Goal: Transaction & Acquisition: Purchase product/service

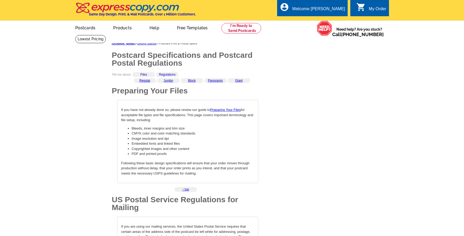
select select "3"
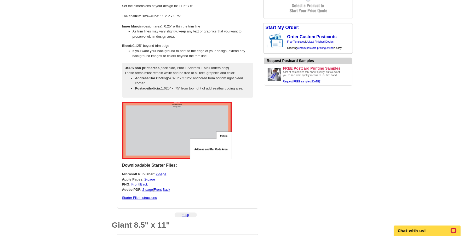
scroll to position [1054, 0]
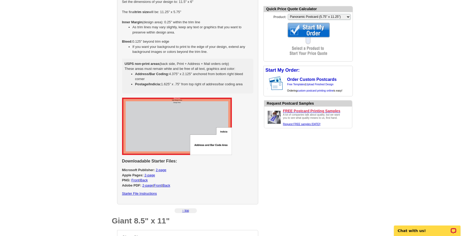
click at [147, 191] on link "Starter File Instructions" at bounding box center [139, 193] width 35 height 4
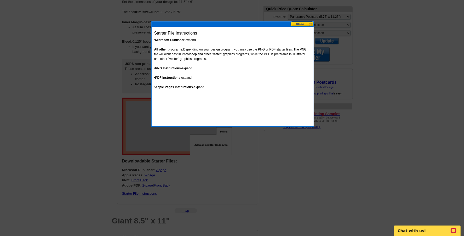
click at [171, 77] on strong "PDF Instructions" at bounding box center [167, 78] width 25 height 4
click at [297, 25] on button at bounding box center [301, 23] width 23 height 5
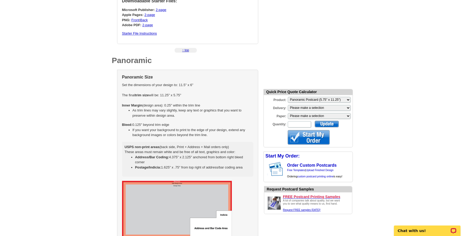
scroll to position [969, 0]
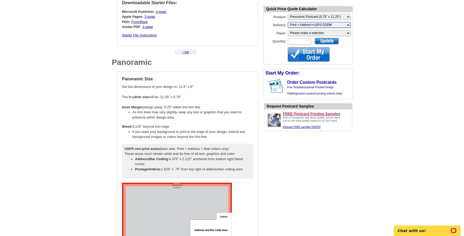
select select "3"
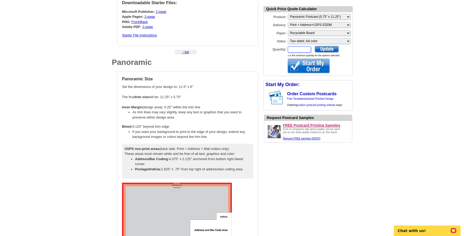
click at [291, 46] on input "Quantity:" at bounding box center [299, 49] width 23 height 6
click at [328, 49] on div at bounding box center [326, 49] width 24 height 7
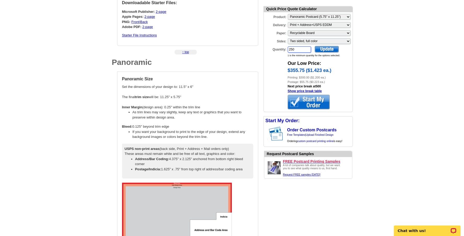
click at [296, 49] on input "250" at bounding box center [299, 49] width 23 height 6
type input "2"
type input "500"
click at [329, 49] on div at bounding box center [326, 49] width 24 height 7
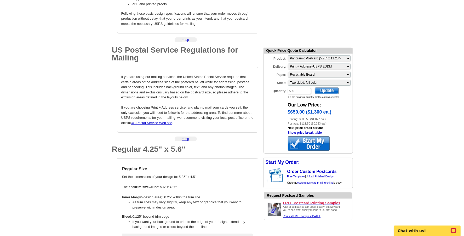
scroll to position [151, 0]
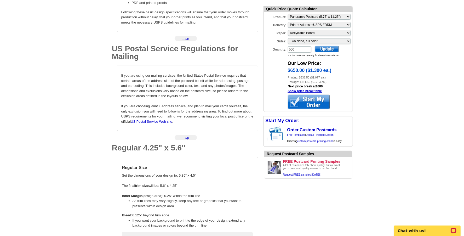
click at [324, 48] on div at bounding box center [326, 49] width 24 height 7
click at [326, 133] on link "Upload Finished Design" at bounding box center [320, 134] width 28 height 3
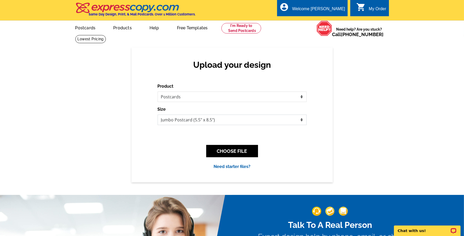
select select "3"
click at [227, 153] on button "CHOOSE FILE" at bounding box center [232, 151] width 52 height 12
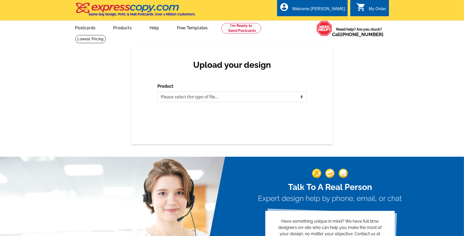
select select "1"
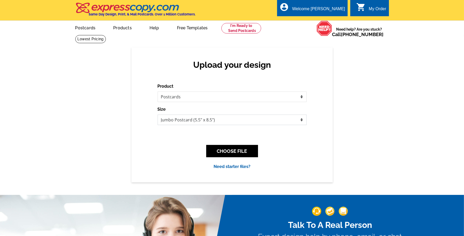
select select "3"
click at [221, 151] on button "CHOOSE FILE" at bounding box center [232, 151] width 52 height 12
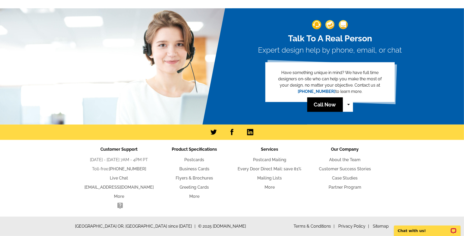
scroll to position [260, 0]
click at [192, 159] on link "Postcards" at bounding box center [194, 159] width 20 height 5
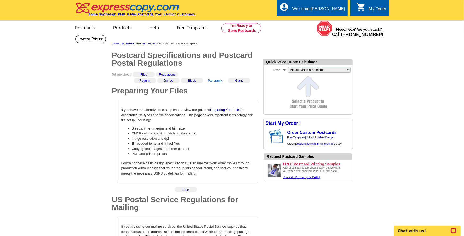
click at [211, 81] on link "Panoramic" at bounding box center [215, 81] width 15 height 4
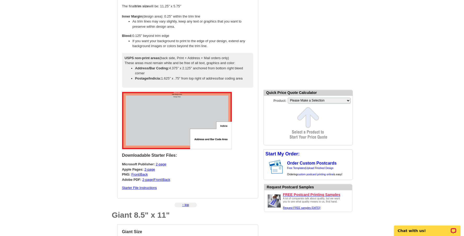
scroll to position [1062, 0]
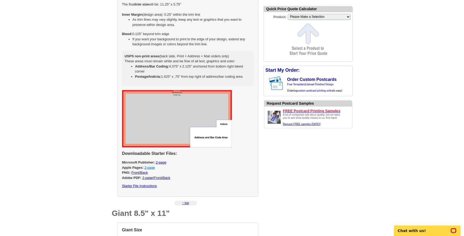
click at [150, 165] on link "2-page" at bounding box center [149, 167] width 10 height 4
select select "3"
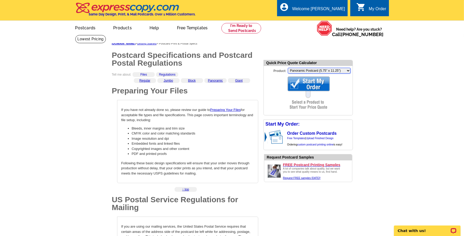
scroll to position [0, 0]
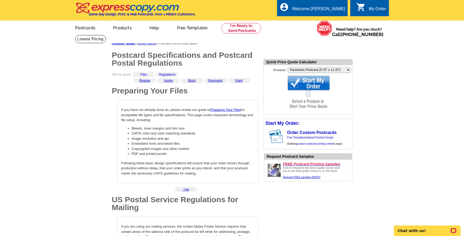
click at [303, 95] on form "Quick Price Quote Calculator Product: Please Make a Selection Jumbo Postcard (5…" at bounding box center [307, 86] width 89 height 55
click at [246, 29] on link at bounding box center [241, 28] width 40 height 10
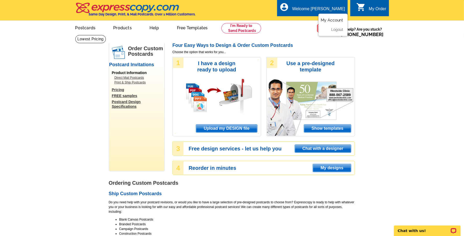
click at [330, 19] on link "My Account" at bounding box center [331, 20] width 22 height 5
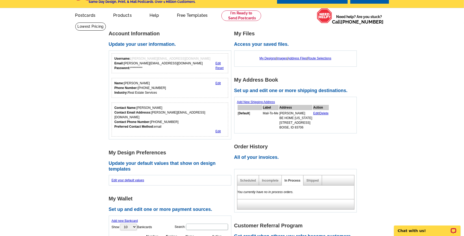
scroll to position [10, 0]
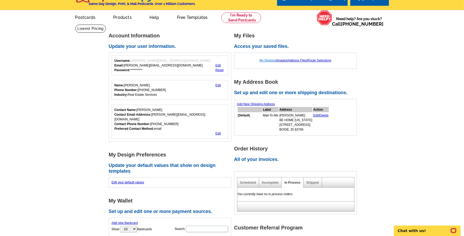
click at [267, 61] on link "My Designs" at bounding box center [267, 61] width 16 height 4
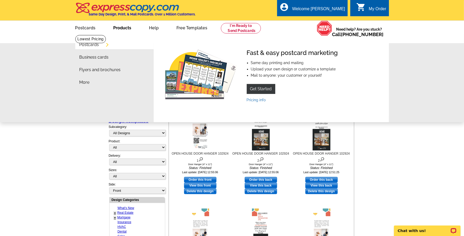
click at [120, 28] on link "Products" at bounding box center [122, 27] width 35 height 12
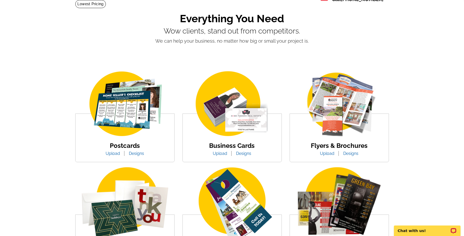
scroll to position [39, 0]
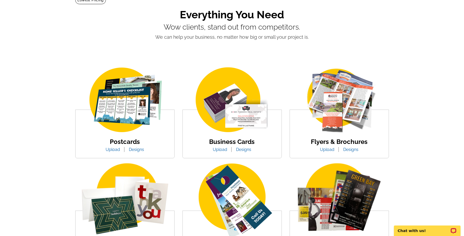
click at [126, 107] on img at bounding box center [124, 100] width 89 height 69
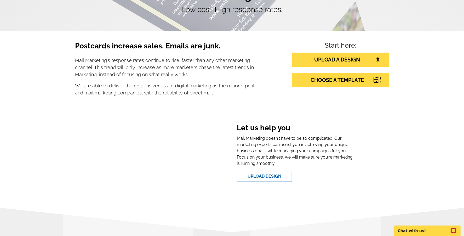
scroll to position [68, 0]
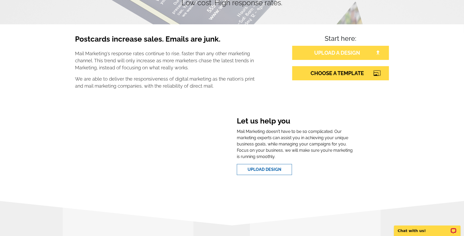
click at [323, 53] on link "UPLOAD A DESIGN" at bounding box center [340, 53] width 97 height 14
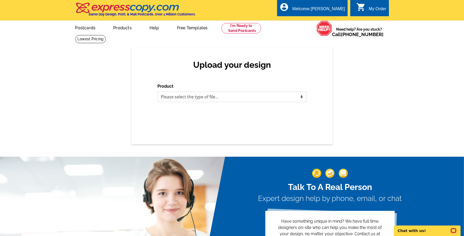
select select "1"
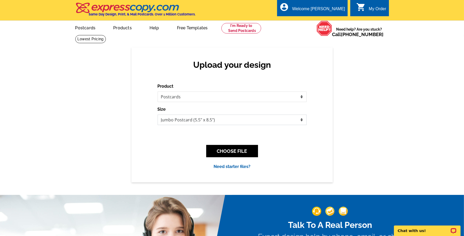
select select "3"
click at [234, 153] on button "CHOOSE FILE" at bounding box center [232, 151] width 52 height 12
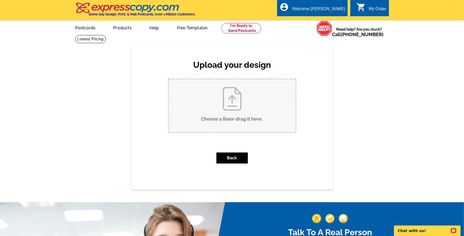
click at [236, 104] on input "Choose a file or drag it here ." at bounding box center [231, 105] width 127 height 53
type input "C:\fakepath\Reflection Ridge Postcard Pending Campaign.pages"
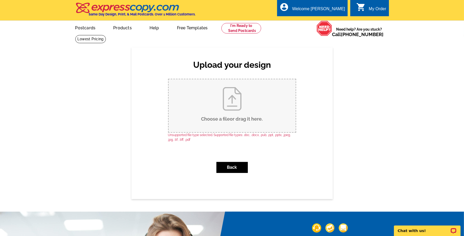
click at [231, 98] on input "Choose a file or drag it here ." at bounding box center [231, 105] width 127 height 53
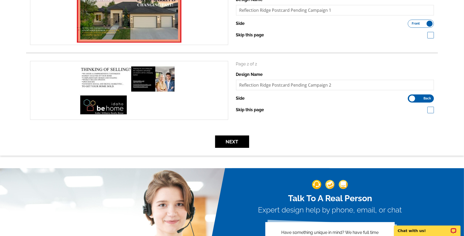
scroll to position [83, 0]
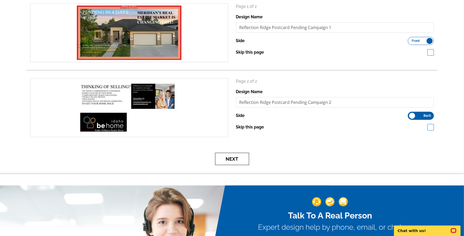
click at [235, 157] on button "Next" at bounding box center [232, 159] width 34 height 12
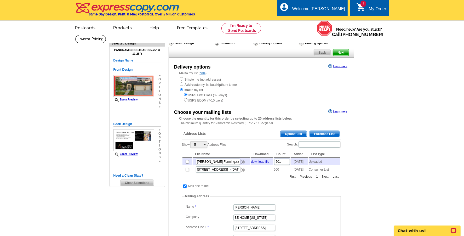
click at [316, 131] on span "Purchase List" at bounding box center [325, 134] width 30 height 6
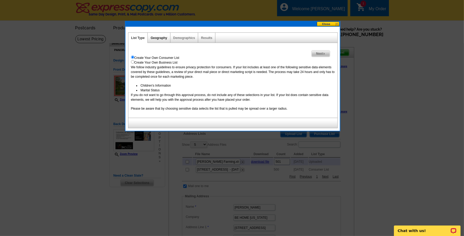
click at [158, 38] on link "Geography" at bounding box center [158, 38] width 16 height 4
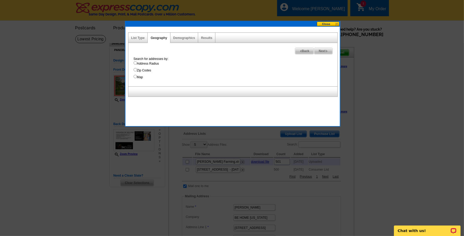
click at [135, 64] on input "Address Radius" at bounding box center [134, 62] width 3 height 3
radio input "true"
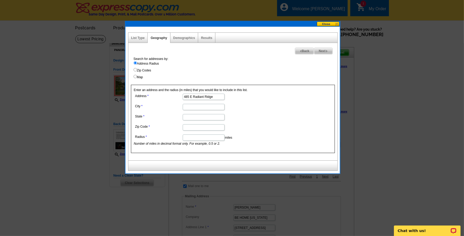
type input "485 E Radiant Ridge"
type input "Meridian"
type input "ID"
type input "83646"
click at [187, 137] on input "Radius" at bounding box center [204, 137] width 42 height 6
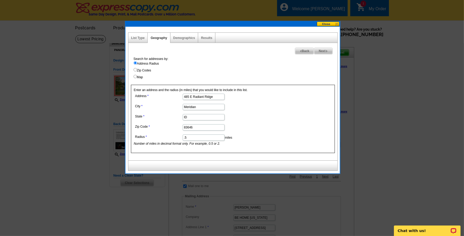
type input ".5"
click at [323, 51] on span "Next" at bounding box center [323, 51] width 18 height 6
select select
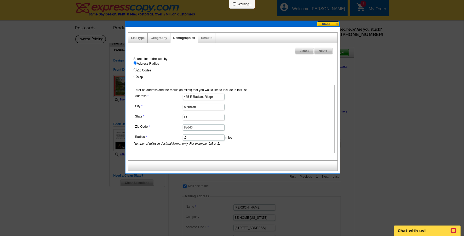
select select
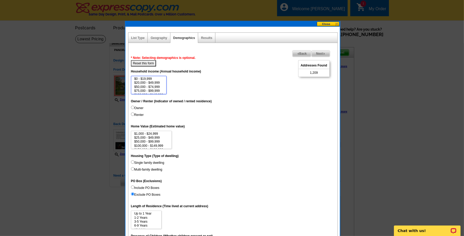
select select "75000-99999"
click at [152, 89] on option "$75,000 - $99,999" at bounding box center [149, 91] width 30 height 4
click at [132, 106] on input "Owner" at bounding box center [132, 107] width 3 height 3
radio input "true"
click at [162, 139] on option "$50,000 - $99,999" at bounding box center [151, 141] width 35 height 4
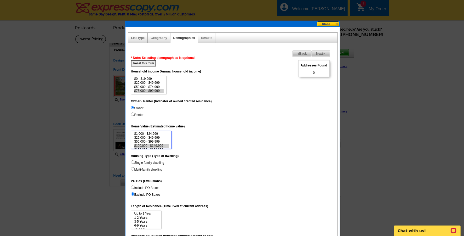
click at [160, 144] on option "$100,000 - $149,999" at bounding box center [151, 146] width 35 height 4
click at [200, 131] on dd "$1,000 - $24,999 $25,000 - $49,999 $50,000 - $99,999 $100,000 - $149,999 $150,0…" at bounding box center [233, 140] width 204 height 18
select select "500000-999999"
click at [145, 141] on option "$500,000 - $999,999" at bounding box center [151, 143] width 35 height 4
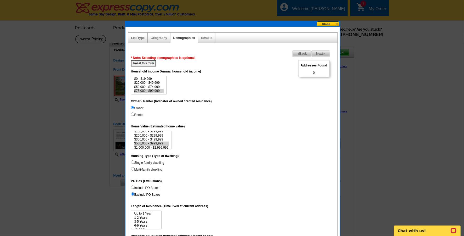
click at [132, 160] on input "Single family dwelling" at bounding box center [132, 161] width 3 height 3
radio input "true"
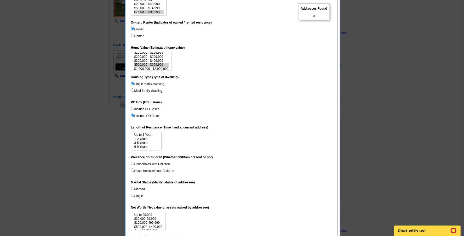
scroll to position [81, 0]
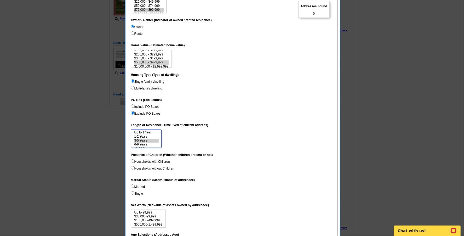
click at [144, 138] on option "3-5 Years" at bounding box center [146, 140] width 25 height 4
click at [143, 142] on option "6-9 Years" at bounding box center [146, 144] width 25 height 4
click at [143, 138] on option "3-5 Years" at bounding box center [146, 140] width 25 height 4
click at [142, 141] on select "Up to 1 Year 1-2 Years 3-5 Years 6-9 Years 10-14 Years 15 Years or more" at bounding box center [146, 138] width 31 height 18
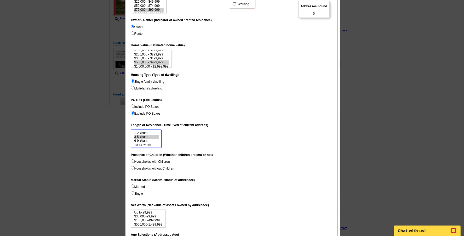
select select "3-5"
click at [145, 139] on option "6-9 Years" at bounding box center [146, 141] width 25 height 4
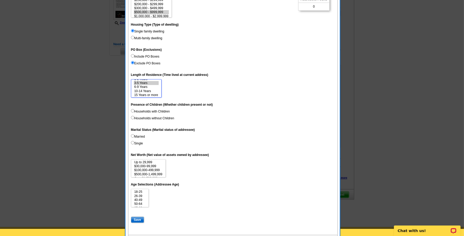
scroll to position [133, 0]
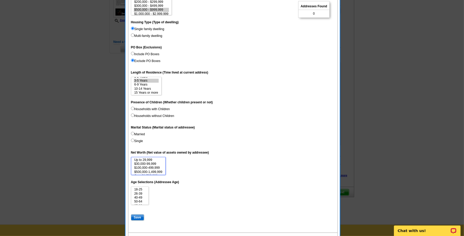
select select "100000-499999"
click at [154, 166] on option "$100,000-499,999" at bounding box center [148, 168] width 29 height 4
click at [139, 195] on option "40-49" at bounding box center [140, 197] width 12 height 4
click at [138, 199] on option "50-64" at bounding box center [140, 201] width 12 height 4
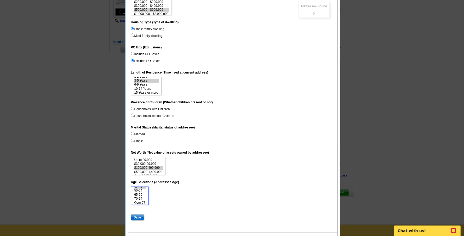
click at [138, 192] on option "65-69" at bounding box center [140, 194] width 12 height 4
select select "40-49"
click at [138, 196] on option "70-74" at bounding box center [140, 198] width 12 height 4
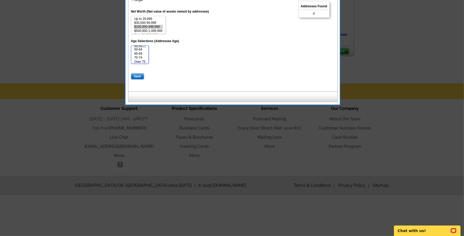
scroll to position [274, 0]
click at [137, 73] on input "Save" at bounding box center [137, 76] width 13 height 6
select select
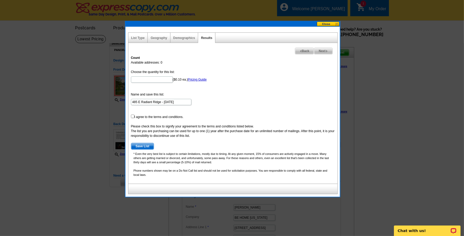
scroll to position [0, 0]
click at [145, 81] on input "Choose the quantity for this list:" at bounding box center [152, 79] width 42 height 6
type input "500"
click at [215, 82] on form "Choose the quantity for this list: 500 ($0.10 ea.) Pricing Guide Name and save …" at bounding box center [233, 109] width 204 height 80
click at [133, 116] on input "checkbox" at bounding box center [132, 115] width 3 height 3
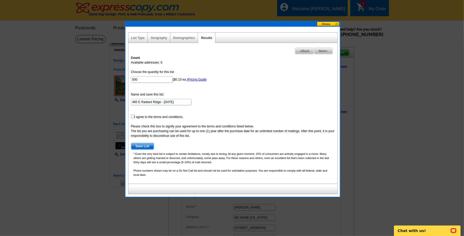
checkbox input "true"
click at [142, 144] on span "Save List" at bounding box center [142, 146] width 23 height 6
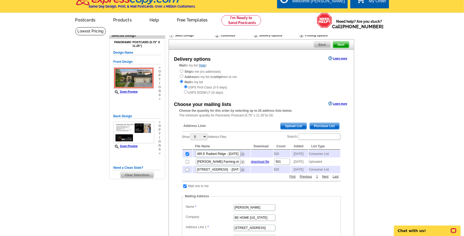
scroll to position [8, 0]
click at [185, 90] on input "radio" at bounding box center [185, 91] width 3 height 3
radio input "true"
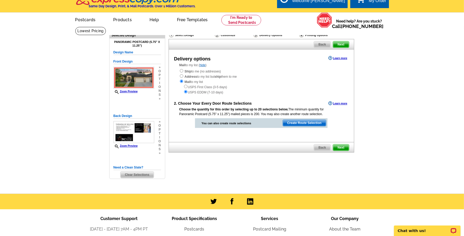
click at [185, 85] on input "radio" at bounding box center [185, 86] width 3 height 3
radio input "true"
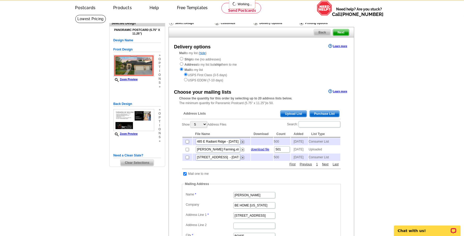
scroll to position [21, 0]
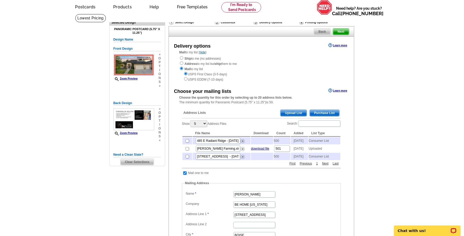
click at [187, 139] on input "checkbox" at bounding box center [186, 140] width 3 height 3
checkbox input "true"
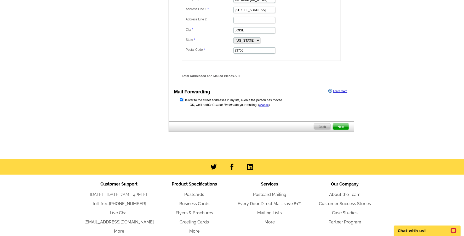
scroll to position [231, 0]
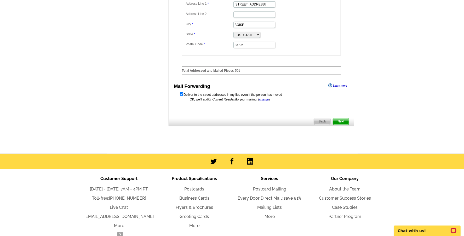
click at [343, 122] on span "Next" at bounding box center [341, 121] width 16 height 6
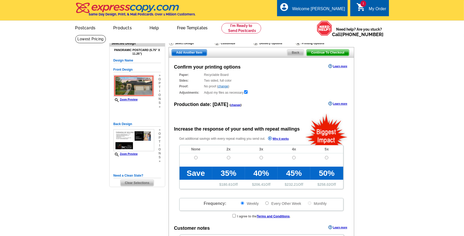
radio input "false"
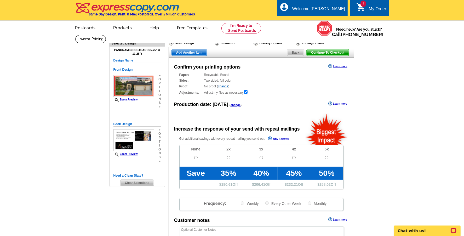
click at [292, 52] on span "Back" at bounding box center [295, 52] width 16 height 6
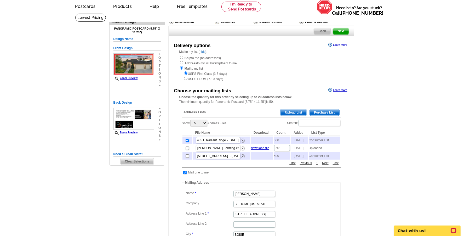
scroll to position [22, 0]
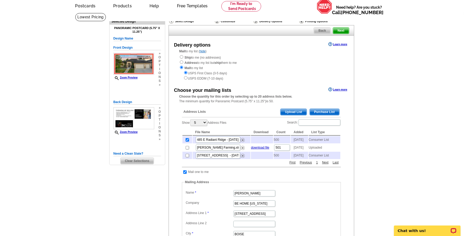
click at [188, 138] on input "checkbox" at bounding box center [186, 139] width 3 height 3
checkbox input "false"
click at [188, 138] on input "checkbox" at bounding box center [186, 139] width 3 height 3
checkbox input "true"
click at [278, 136] on td "500" at bounding box center [281, 139] width 17 height 7
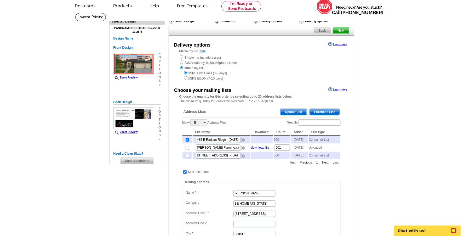
scroll to position [9, 0]
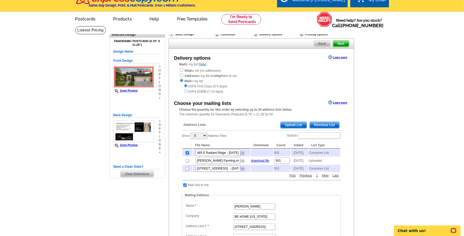
click at [319, 44] on span "Back" at bounding box center [322, 43] width 16 height 6
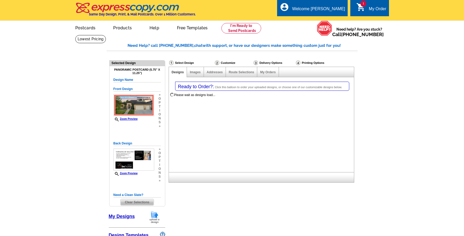
select select "1"
select select "3"
select select "785"
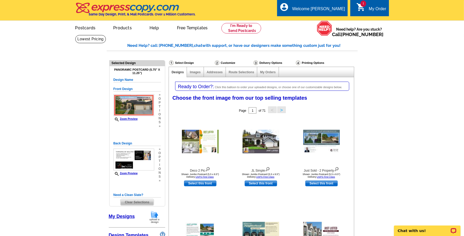
click at [215, 85] on div "Ready to Order?: Click this balloon to order your uploaded designs, or choose o…" at bounding box center [262, 85] width 174 height 9
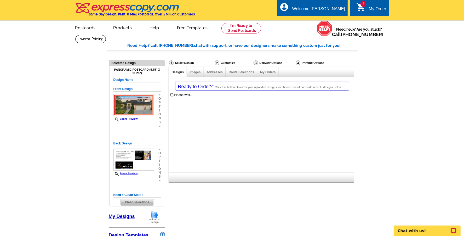
click at [201, 86] on span "Ready to Order?:" at bounding box center [196, 86] width 36 height 5
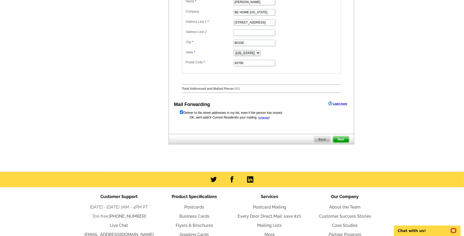
scroll to position [216, 0]
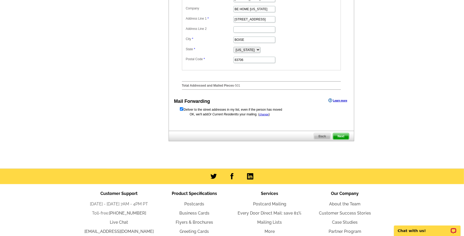
click at [344, 135] on span "Next" at bounding box center [341, 136] width 16 height 6
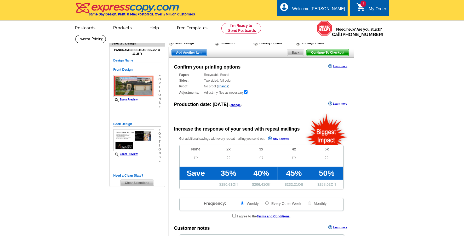
radio input "false"
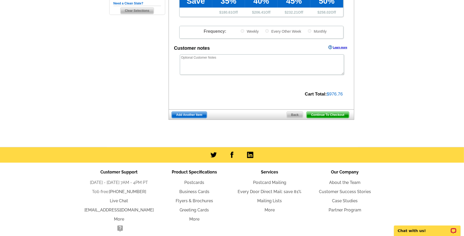
scroll to position [174, 0]
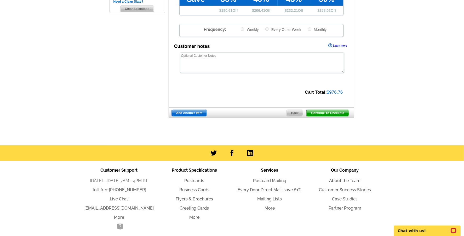
click at [323, 110] on span "Continue To Checkout" at bounding box center [327, 113] width 42 height 6
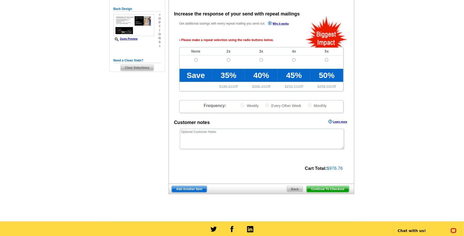
scroll to position [114, 0]
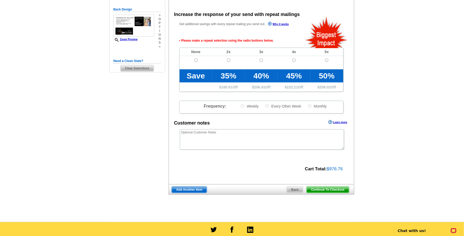
click at [194, 59] on input "radio" at bounding box center [195, 60] width 3 height 3
radio input "true"
click at [330, 186] on span "Continue To Checkout" at bounding box center [327, 189] width 42 height 6
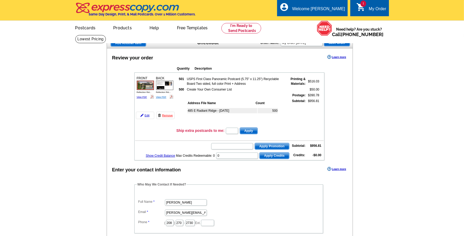
click at [160, 96] on link "View PDF" at bounding box center [161, 97] width 10 height 3
click at [274, 109] on td "500" at bounding box center [268, 110] width 20 height 5
click at [272, 118] on div "485 E Radiant Ridge - Aug 21 500" at bounding box center [236, 115] width 98 height 19
click at [242, 144] on input "text" at bounding box center [232, 146] width 42 height 6
type input "SMS60w"
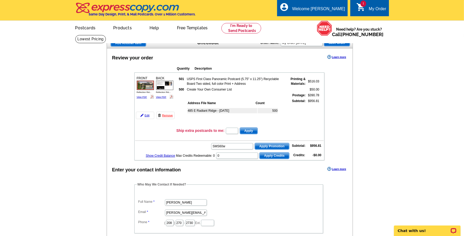
click at [260, 145] on span "Apply Promotion" at bounding box center [272, 146] width 34 height 6
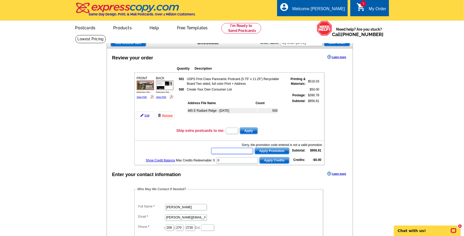
click at [243, 149] on input "text" at bounding box center [232, 151] width 42 height 6
type input "SMS60W"
click at [275, 149] on span "Apply Promotion" at bounding box center [272, 151] width 34 height 6
click at [247, 148] on input "text" at bounding box center [232, 151] width 42 height 6
click at [410, 230] on p "Chat with us!" at bounding box center [423, 230] width 52 height 4
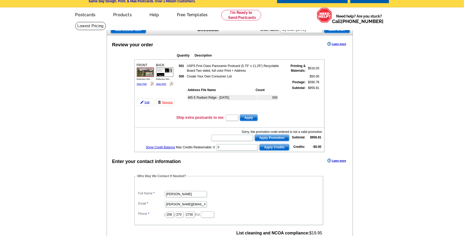
scroll to position [16, 0]
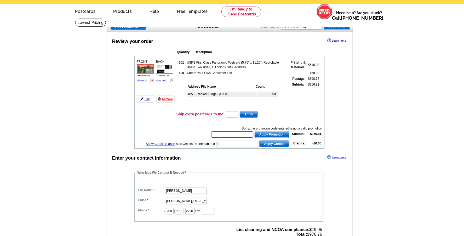
click at [228, 134] on input "text" at bounding box center [232, 134] width 42 height 6
type input "CC2330"
click at [425, 50] on main "Add Another Item Checkout Order Name: My Order 2025-08-21 Save Order Review you…" at bounding box center [232, 190] width 464 height 344
click at [43, 79] on main "Add Another Item Checkout Order Name: My Order 2025-08-21 Save Order Review you…" at bounding box center [232, 190] width 464 height 344
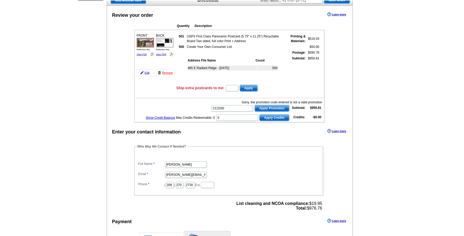
scroll to position [42, 0]
click at [278, 107] on span "Apply Promotion" at bounding box center [272, 109] width 34 height 6
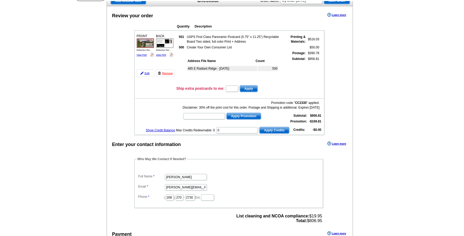
scroll to position [0, 0]
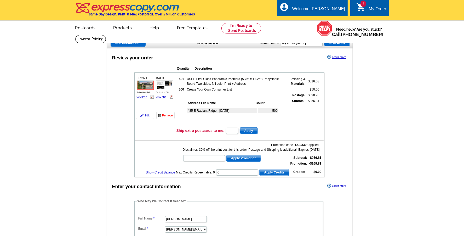
click at [363, 27] on span "Need help? Are you stuck? Call 800-260-5887" at bounding box center [359, 32] width 54 height 10
click at [362, 5] on span "1" at bounding box center [363, 4] width 6 height 6
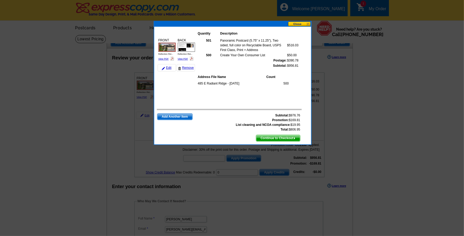
click at [299, 23] on button at bounding box center [299, 23] width 23 height 5
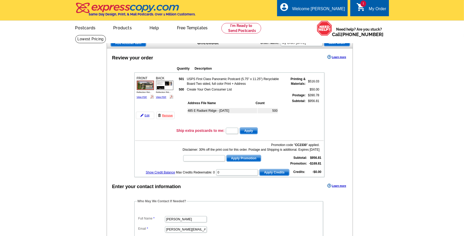
click at [213, 117] on div "485 E Radiant Ridge - Aug 21 500" at bounding box center [236, 115] width 98 height 19
click at [193, 57] on div "Review your order Learn more" at bounding box center [230, 58] width 246 height 8
click at [117, 44] on span "Add Another Item" at bounding box center [128, 43] width 35 height 6
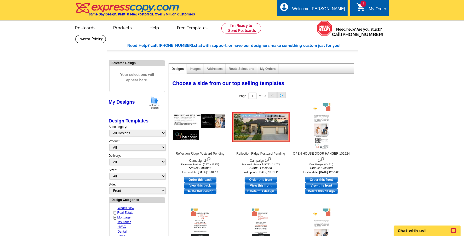
click at [130, 101] on link "My Designs" at bounding box center [122, 101] width 26 height 5
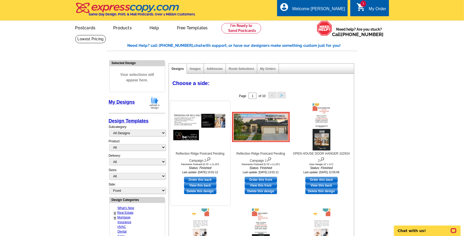
click at [202, 177] on link "Order this back" at bounding box center [200, 180] width 32 height 6
select select "3"
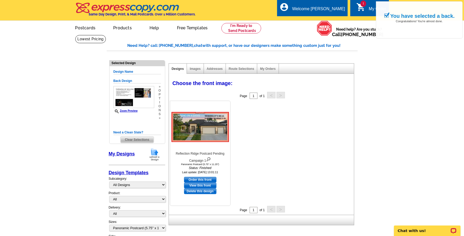
click at [198, 178] on link "Order this front" at bounding box center [200, 180] width 32 height 6
select select "back"
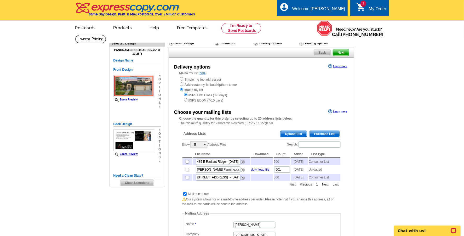
click at [328, 131] on span "Purchase List" at bounding box center [325, 134] width 30 height 6
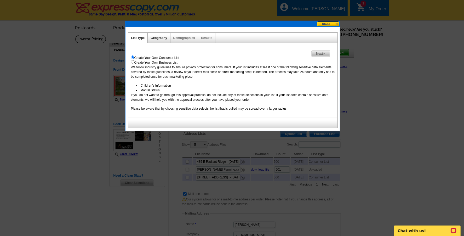
click at [158, 38] on link "Geography" at bounding box center [158, 38] width 16 height 4
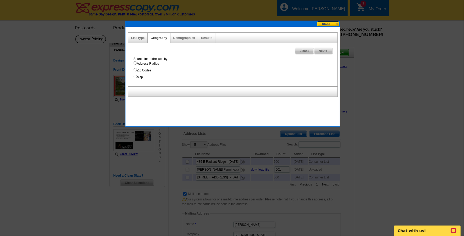
click at [135, 64] on input "Address Radius" at bounding box center [134, 62] width 3 height 3
radio input "true"
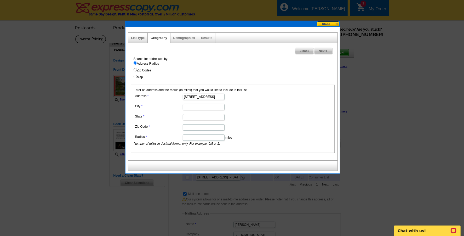
type input "[STREET_ADDRESS]"
type input "Meridian"
type input "ID"
type input "83646"
click at [189, 137] on input "Radius" at bounding box center [204, 137] width 42 height 6
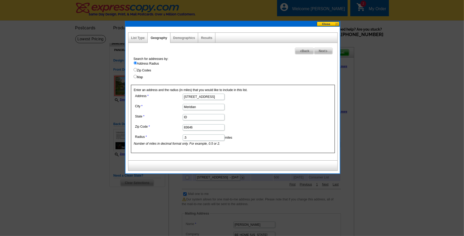
type input ".5"
click at [198, 126] on input "83646" at bounding box center [204, 127] width 42 height 6
type input "83642"
click at [324, 49] on span "Next" at bounding box center [323, 51] width 18 height 6
select select
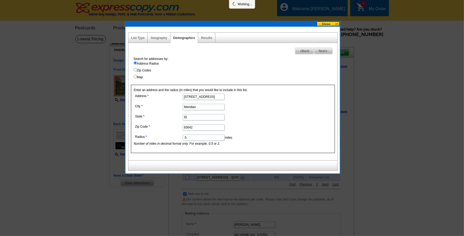
select select
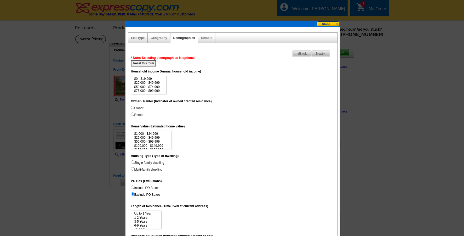
click at [321, 52] on span "Next" at bounding box center [320, 53] width 18 height 6
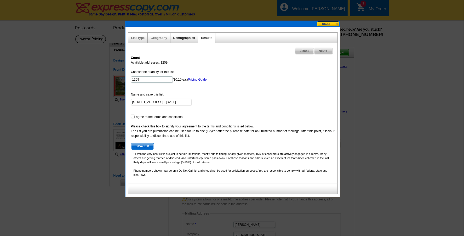
click at [181, 37] on link "Demographics" at bounding box center [184, 38] width 22 height 4
select select
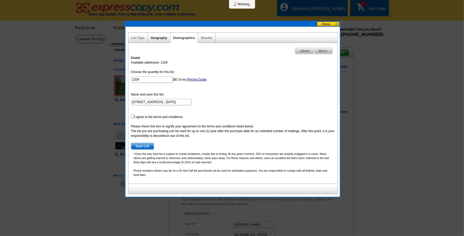
select select
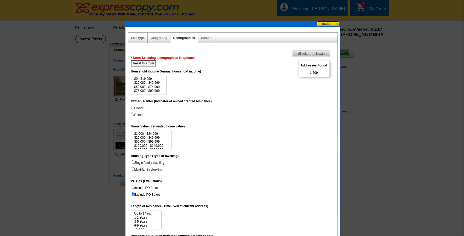
scroll to position [11, 0]
select select "75000-99999"
click at [142, 78] on option "$75,000 - $99,999" at bounding box center [149, 80] width 30 height 4
click at [142, 80] on option "$75,000 - $99,999" at bounding box center [149, 80] width 30 height 4
click at [142, 78] on option "$75,000 - $99,999" at bounding box center [149, 80] width 30 height 4
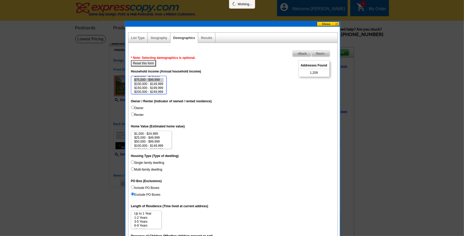
click at [142, 83] on option "$100,000 - $149,999" at bounding box center [149, 84] width 30 height 4
select select "75000-99999"
click at [142, 86] on option "$150,000 - $199,999" at bounding box center [149, 88] width 30 height 4
click at [132, 106] on input "Owner" at bounding box center [132, 107] width 3 height 3
radio input "true"
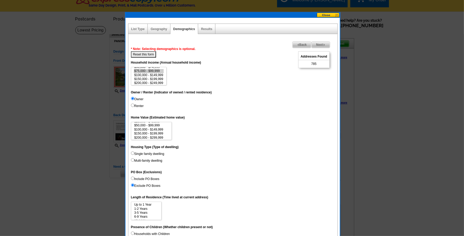
scroll to position [18, 0]
click at [137, 132] on option "$500,000 - $999,999" at bounding box center [151, 134] width 35 height 4
select select "500000-999999"
click at [137, 137] on option "$1,000,000 - $2,999,999" at bounding box center [151, 139] width 35 height 4
click at [133, 151] on input "Single family dwelling" at bounding box center [132, 152] width 3 height 3
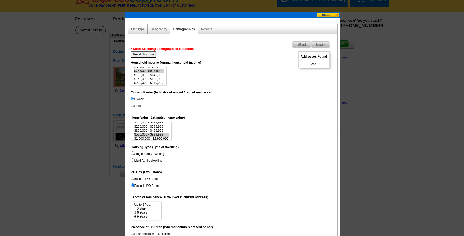
radio input "true"
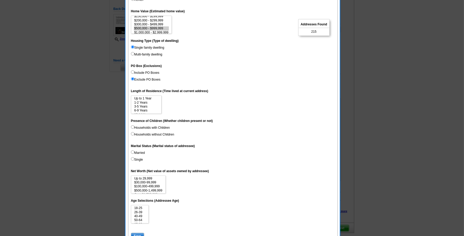
scroll to position [106, 0]
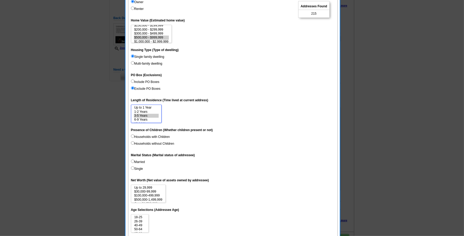
click at [143, 114] on option "3-5 Years" at bounding box center [146, 116] width 25 height 4
click at [143, 118] on option "6-9 Years" at bounding box center [146, 120] width 25 height 4
select select "3-5"
click at [140, 114] on option "10-14 Years" at bounding box center [146, 116] width 25 height 4
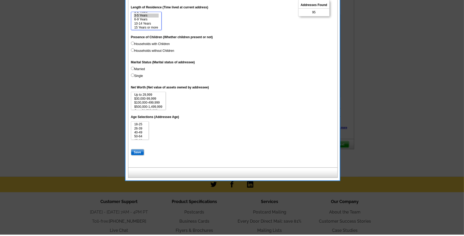
scroll to position [199, 0]
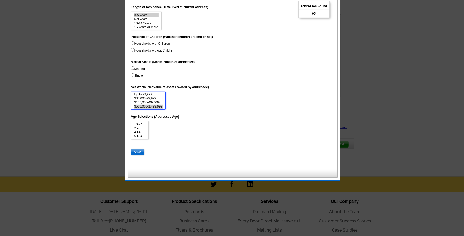
click at [155, 104] on option "$500,000-1,499,999" at bounding box center [148, 106] width 29 height 4
click at [155, 100] on option "$100,000-499,999" at bounding box center [148, 102] width 29 height 4
select select "100000-499999"
click at [155, 105] on option "Over $1,500,000" at bounding box center [148, 107] width 29 height 4
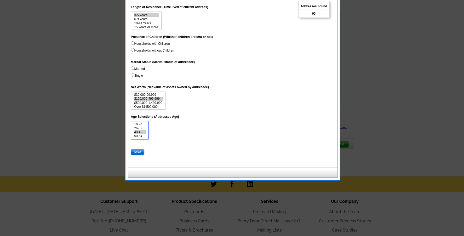
click at [144, 130] on option "40-49" at bounding box center [140, 132] width 12 height 4
click at [144, 134] on option "50-64" at bounding box center [140, 136] width 12 height 4
click at [140, 127] on option "65-69" at bounding box center [140, 129] width 12 height 4
select select "40-49"
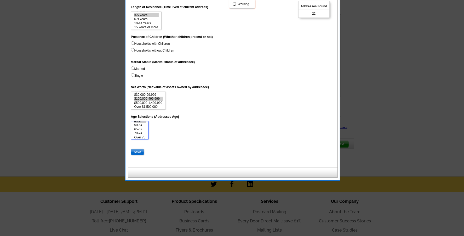
click at [140, 131] on option "70-74" at bounding box center [140, 133] width 12 height 4
click at [137, 149] on input "Save" at bounding box center [137, 152] width 13 height 6
select select
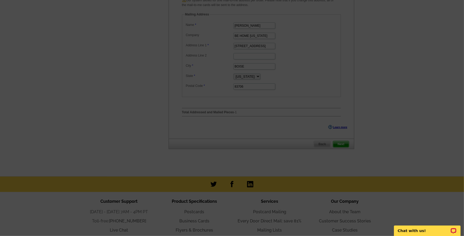
click at [398, 100] on div at bounding box center [232, 18] width 464 height 434
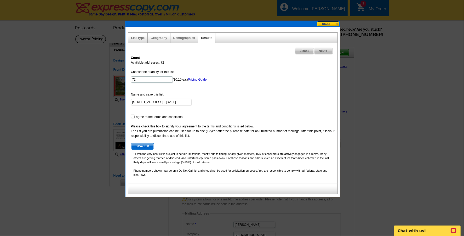
scroll to position [0, 0]
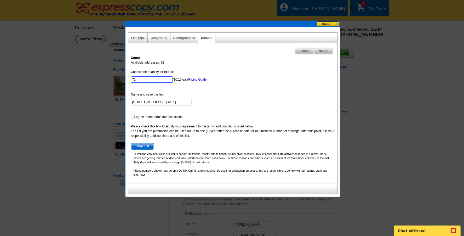
click at [148, 79] on input "72" at bounding box center [152, 79] width 42 height 6
type input "7"
type input "300"
click at [133, 116] on input "checkbox" at bounding box center [132, 115] width 3 height 3
checkbox input "true"
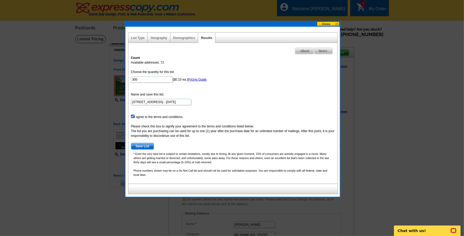
click at [143, 145] on span "Save List" at bounding box center [142, 146] width 23 height 6
click at [145, 77] on input "300" at bounding box center [152, 79] width 42 height 6
type input "3"
click at [177, 36] on link "Demographics" at bounding box center [184, 38] width 22 height 4
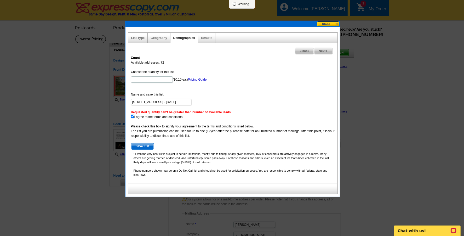
select select
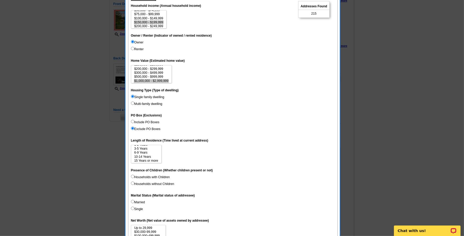
scroll to position [70, 0]
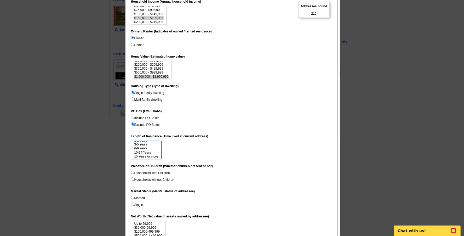
click at [141, 146] on option "6-9 Years" at bounding box center [146, 148] width 25 height 4
click at [141, 142] on option "3-5 Years" at bounding box center [146, 144] width 25 height 4
select select "3-5"
click at [142, 150] on option "10-14 Years" at bounding box center [146, 152] width 25 height 4
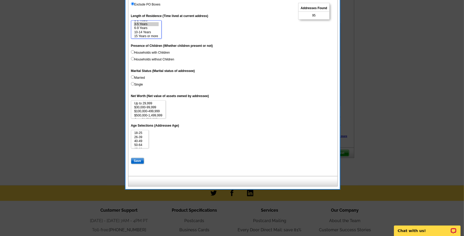
scroll to position [192, 0]
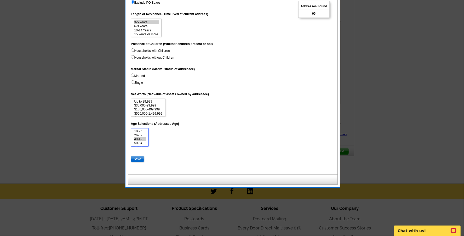
click at [144, 137] on option "40-49" at bounding box center [140, 139] width 12 height 4
click at [143, 141] on option "50-64" at bounding box center [140, 143] width 12 height 4
select select "40-49"
click at [142, 138] on option "65-69" at bounding box center [140, 140] width 12 height 4
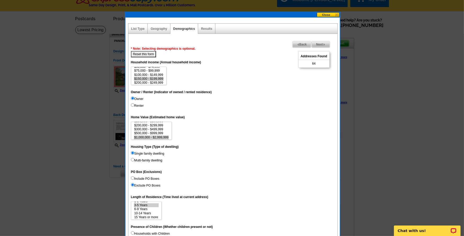
scroll to position [9, 0]
click at [153, 28] on link "Geography" at bounding box center [158, 29] width 16 height 4
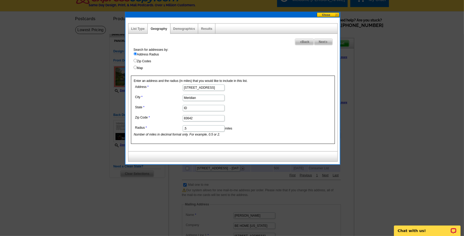
click at [194, 128] on input ".5" at bounding box center [204, 128] width 42 height 6
type input ".75"
click at [319, 40] on span "Next" at bounding box center [323, 42] width 18 height 6
select select
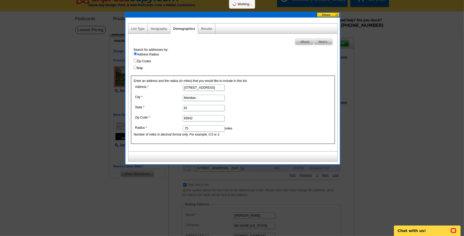
select select
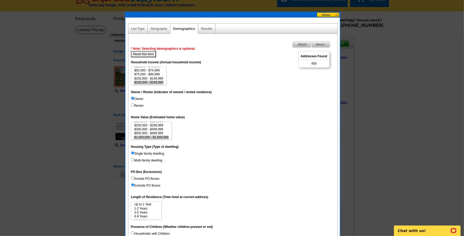
click at [297, 42] on span "Back" at bounding box center [301, 44] width 19 height 6
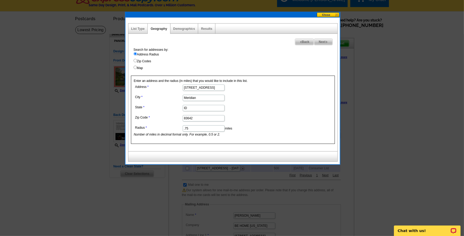
click at [197, 129] on input ".75" at bounding box center [204, 128] width 42 height 6
type input ".6"
click at [322, 41] on span "Next" at bounding box center [323, 42] width 18 height 6
select select
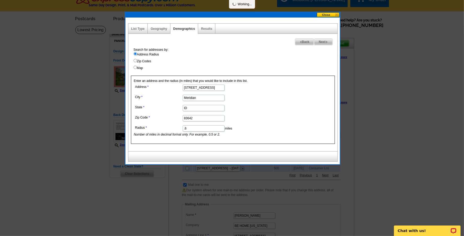
select select
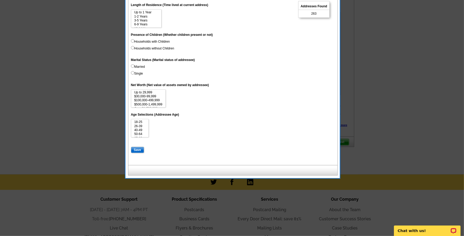
scroll to position [4, 0]
click at [149, 91] on option "$30,000-99,999" at bounding box center [148, 93] width 29 height 4
select select "30000-99999"
click at [148, 95] on option "$100,000-499,999" at bounding box center [148, 97] width 29 height 4
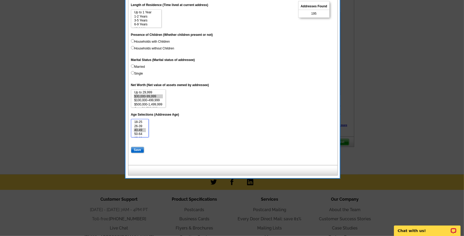
click at [142, 128] on option "40-49" at bounding box center [140, 130] width 12 height 4
click at [142, 132] on option "50-64" at bounding box center [140, 134] width 12 height 4
click at [140, 125] on option "65-69" at bounding box center [140, 127] width 12 height 4
select select "40-49"
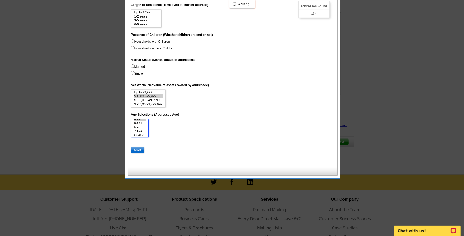
click at [140, 129] on option "70-74" at bounding box center [140, 131] width 12 height 4
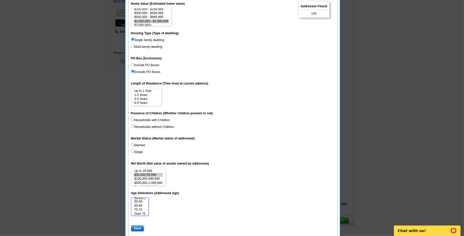
scroll to position [122, 0]
click at [147, 97] on option "3-5 Years" at bounding box center [146, 99] width 25 height 4
click at [147, 101] on option "6-9 Years" at bounding box center [146, 103] width 25 height 4
click at [144, 98] on option "10-14 Years" at bounding box center [146, 100] width 25 height 4
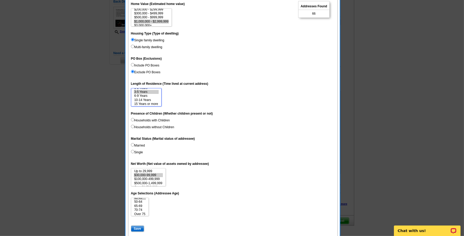
click at [155, 102] on option "15 Years or more" at bounding box center [146, 104] width 25 height 4
click at [144, 93] on option "1-2 Years" at bounding box center [146, 95] width 25 height 4
select select "3-5"
click at [145, 93] on option "1-2 Years" at bounding box center [146, 95] width 25 height 4
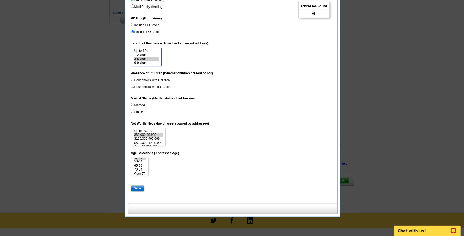
scroll to position [162, 0]
click at [160, 141] on option "$500,000-1,499,999" at bounding box center [148, 143] width 29 height 4
select select "30000-99999"
click at [153, 141] on option "Over $1,500,000" at bounding box center [148, 143] width 29 height 4
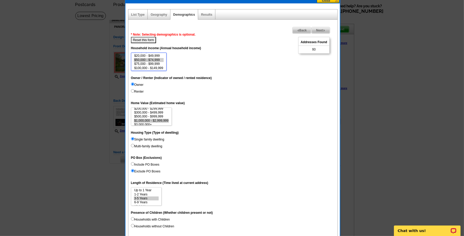
click at [157, 58] on option "$50,000 - $74,999" at bounding box center [149, 60] width 30 height 4
click at [157, 63] on option "$200,000 - $249,999" at bounding box center [149, 65] width 30 height 4
select select "50000-74999"
click at [157, 67] on option "$250,000 - $499,999" at bounding box center [149, 69] width 30 height 4
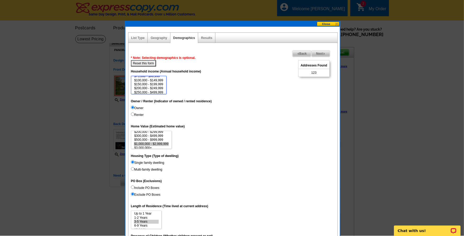
scroll to position [0, 0]
click at [160, 38] on link "Geography" at bounding box center [158, 38] width 16 height 4
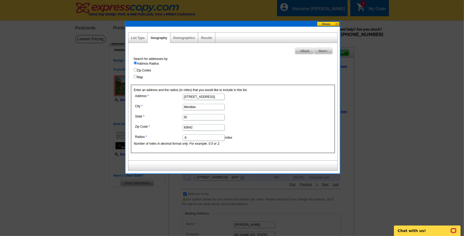
click at [195, 135] on input ".6" at bounding box center [204, 137] width 42 height 6
type input ".7"
click at [324, 50] on span "Next" at bounding box center [323, 51] width 18 height 6
select select
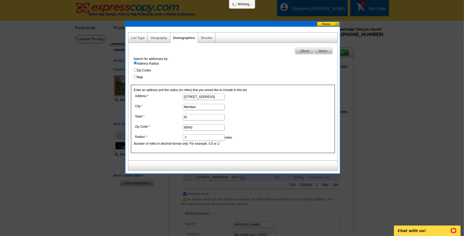
select select
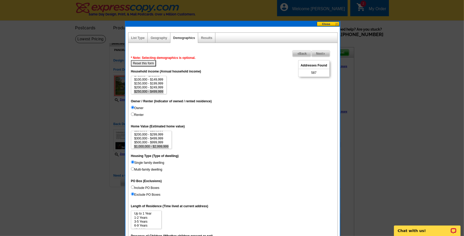
click at [319, 54] on span "Next" at bounding box center [320, 53] width 18 height 6
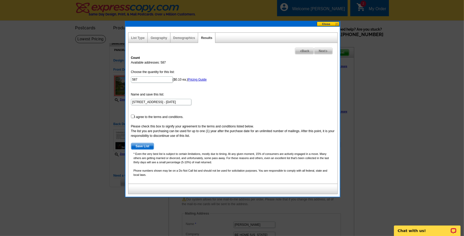
click at [133, 116] on input "checkbox" at bounding box center [132, 115] width 3 height 3
checkbox input "true"
click at [152, 79] on input "587" at bounding box center [152, 79] width 42 height 6
type input "5"
type input "2"
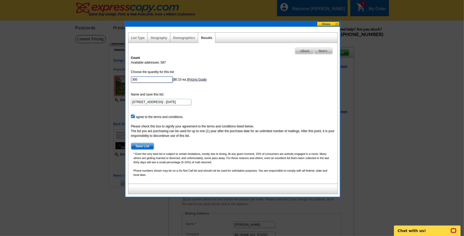
type input "300"
click at [142, 143] on span "Save List" at bounding box center [142, 146] width 23 height 6
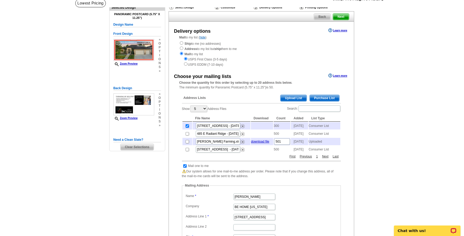
scroll to position [28, 0]
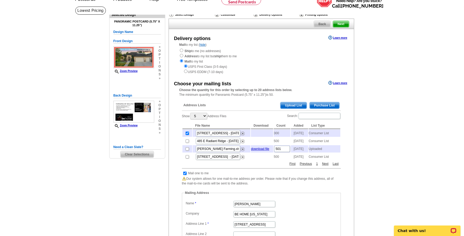
click at [325, 102] on span "Purchase List" at bounding box center [325, 105] width 30 height 6
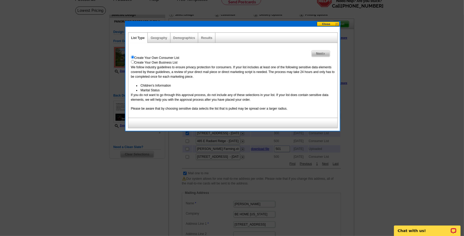
click at [318, 50] on span "Next" at bounding box center [320, 53] width 18 height 6
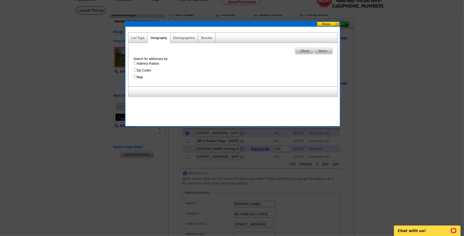
click at [323, 25] on button at bounding box center [328, 23] width 23 height 5
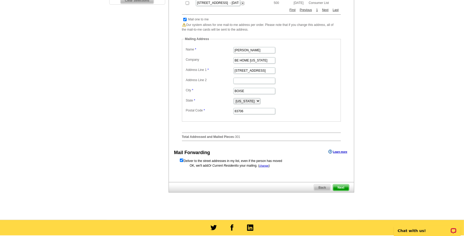
scroll to position [183, 0]
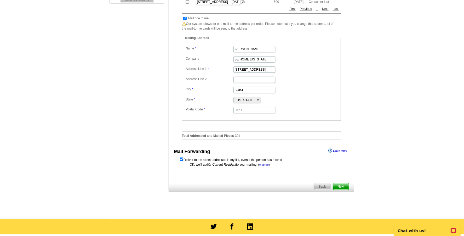
click at [341, 187] on span "Next" at bounding box center [341, 186] width 16 height 6
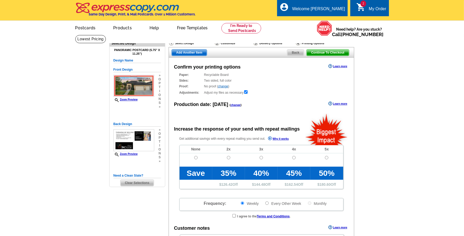
radio input "false"
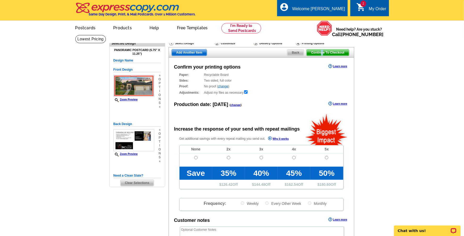
click at [322, 51] on span "Continue To Checkout" at bounding box center [327, 52] width 42 height 6
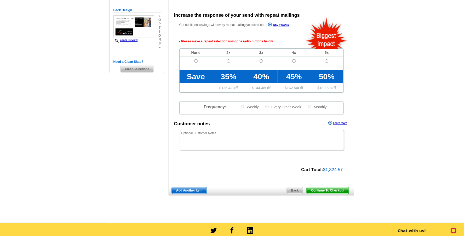
scroll to position [115, 0]
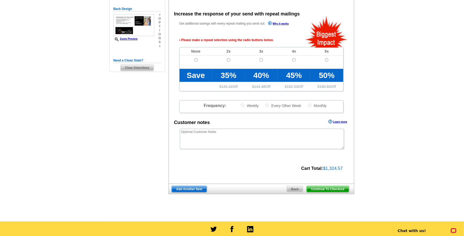
click at [195, 58] on input "radio" at bounding box center [195, 59] width 3 height 3
radio input "true"
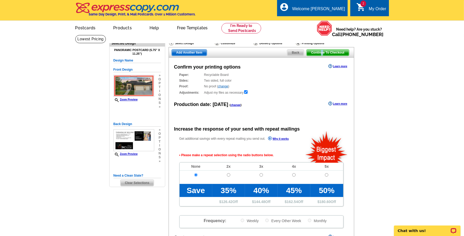
scroll to position [0, 0]
click at [322, 49] on div "Continue To Checkout Back Add Another Item" at bounding box center [260, 52] width 185 height 10
click at [322, 51] on span "Continue To Checkout" at bounding box center [327, 52] width 42 height 6
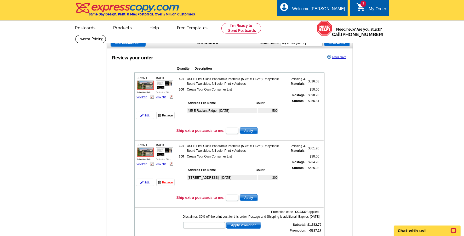
click at [162, 114] on link "Remove" at bounding box center [165, 115] width 18 height 7
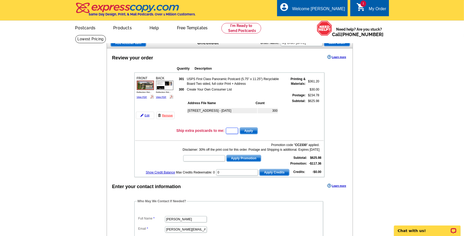
click at [229, 132] on input "text" at bounding box center [232, 130] width 12 height 6
click at [365, 123] on main "Add Another Item Checkout Order Name: My Order [DATE] Save Order Review your or…" at bounding box center [232, 213] width 464 height 356
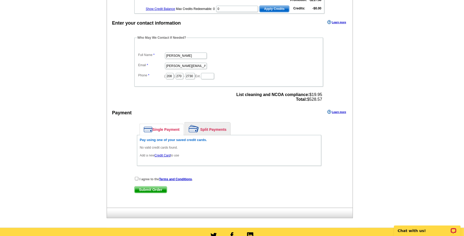
scroll to position [172, 0]
